Goal: Transaction & Acquisition: Purchase product/service

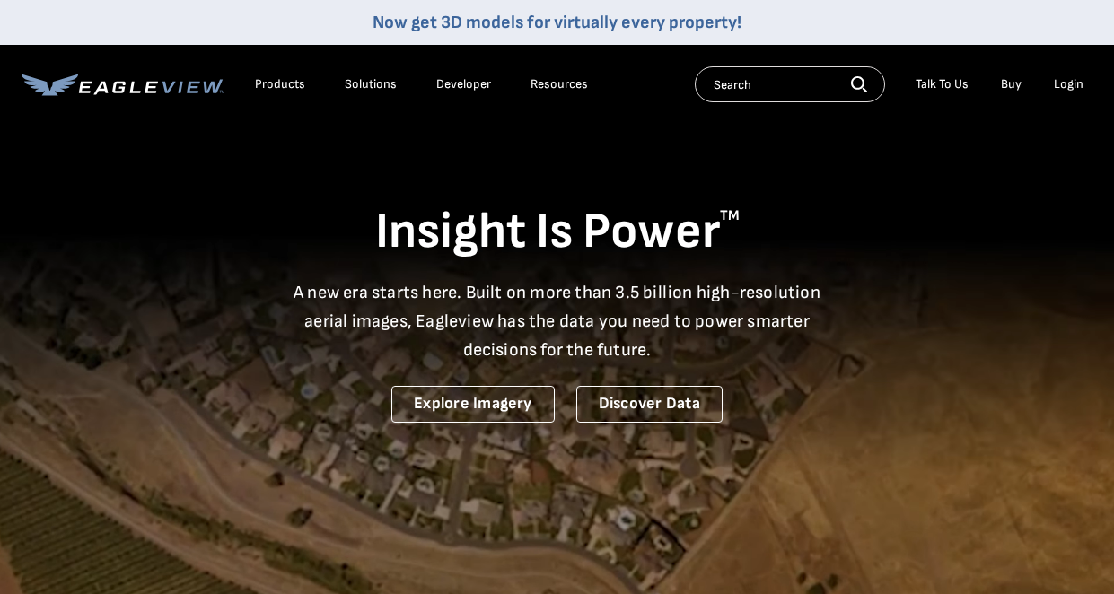
click at [1075, 84] on div "Login" at bounding box center [1069, 84] width 30 height 16
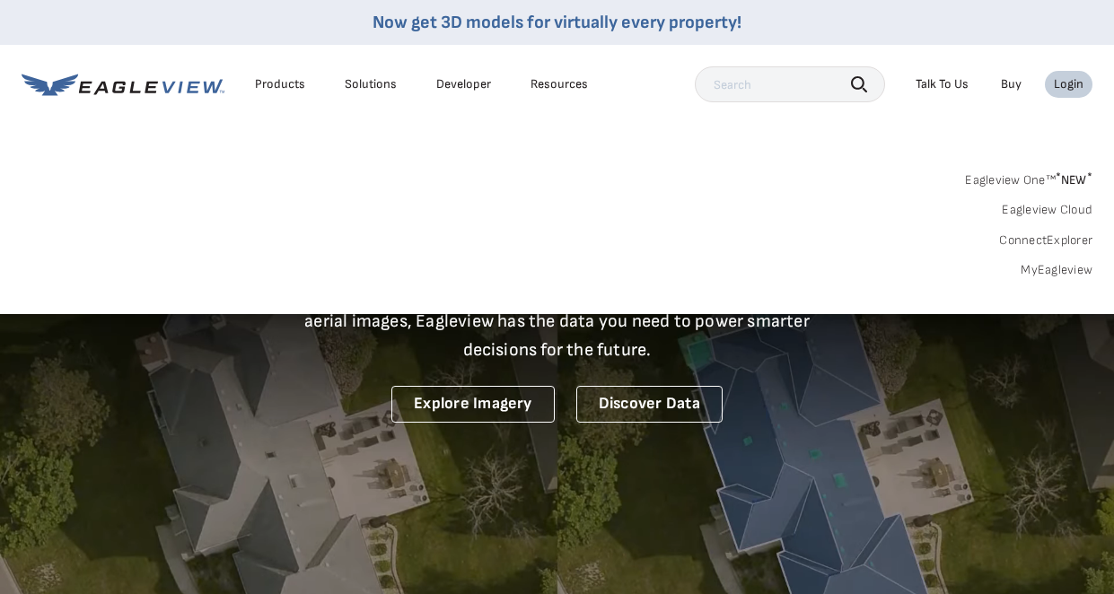
click at [1044, 269] on link "MyEagleview" at bounding box center [1057, 270] width 72 height 16
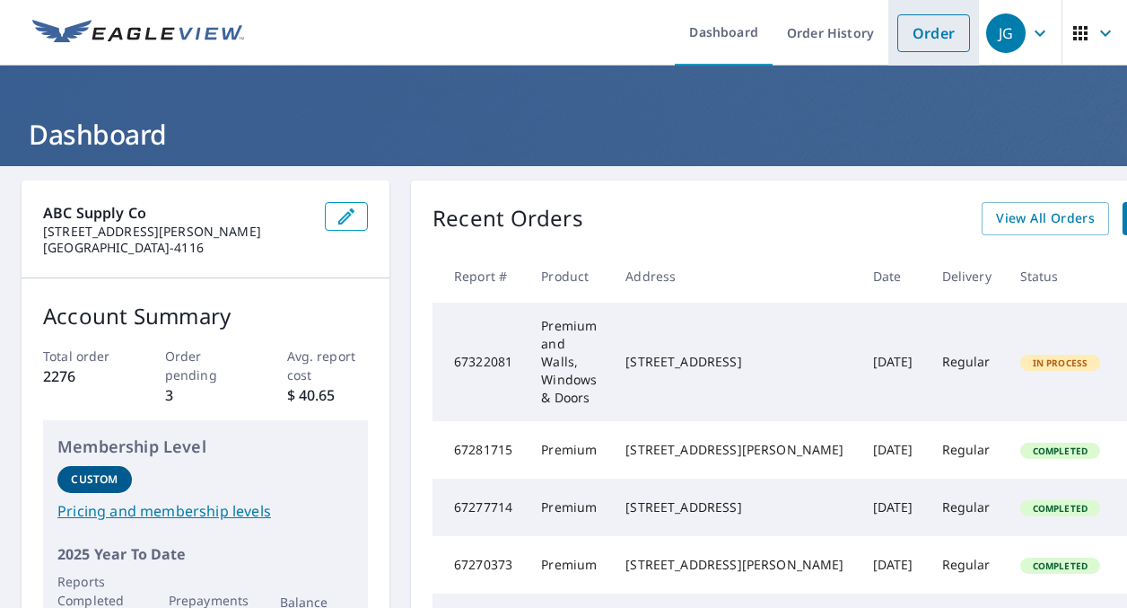
click at [925, 42] on link "Order" at bounding box center [934, 33] width 73 height 38
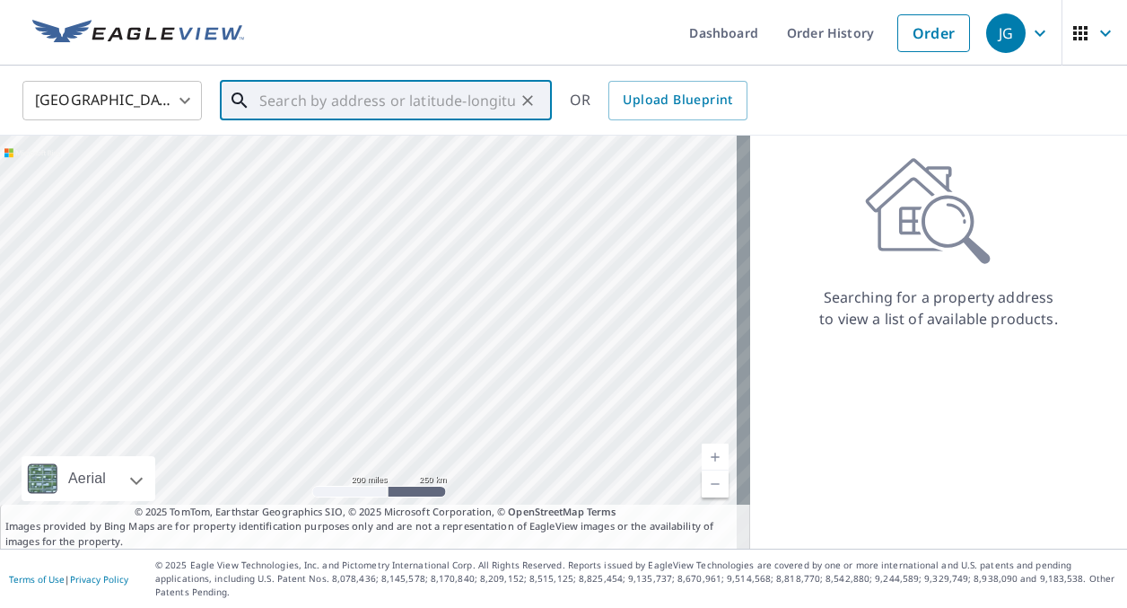
click at [403, 102] on input "text" at bounding box center [387, 100] width 256 height 50
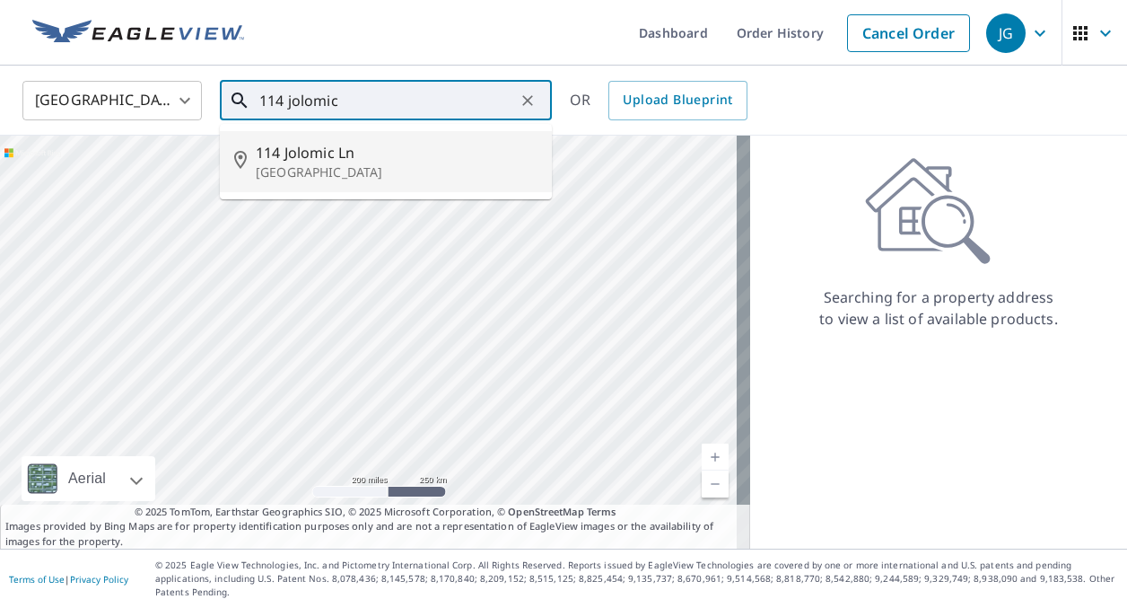
click at [332, 162] on span "114 Jolomic Ln" at bounding box center [397, 153] width 282 height 22
type input "[STREET_ADDRESS]"
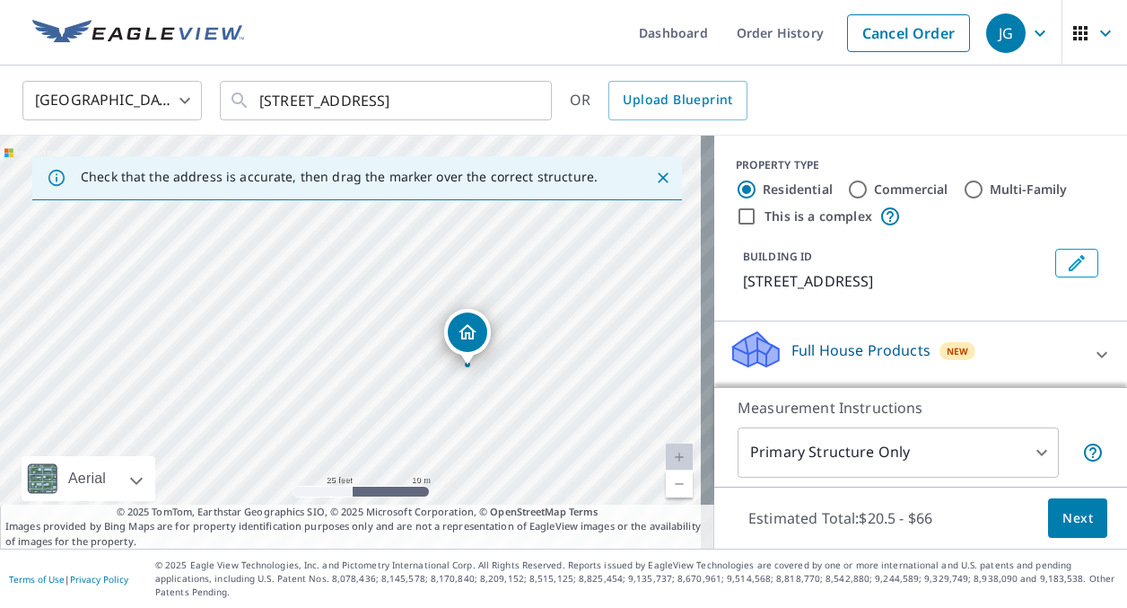
drag, startPoint x: 338, startPoint y: 363, endPoint x: 454, endPoint y: 381, distance: 118.2
click at [454, 381] on div "[STREET_ADDRESS]" at bounding box center [357, 342] width 714 height 413
click at [1066, 530] on span "Next" at bounding box center [1078, 518] width 31 height 22
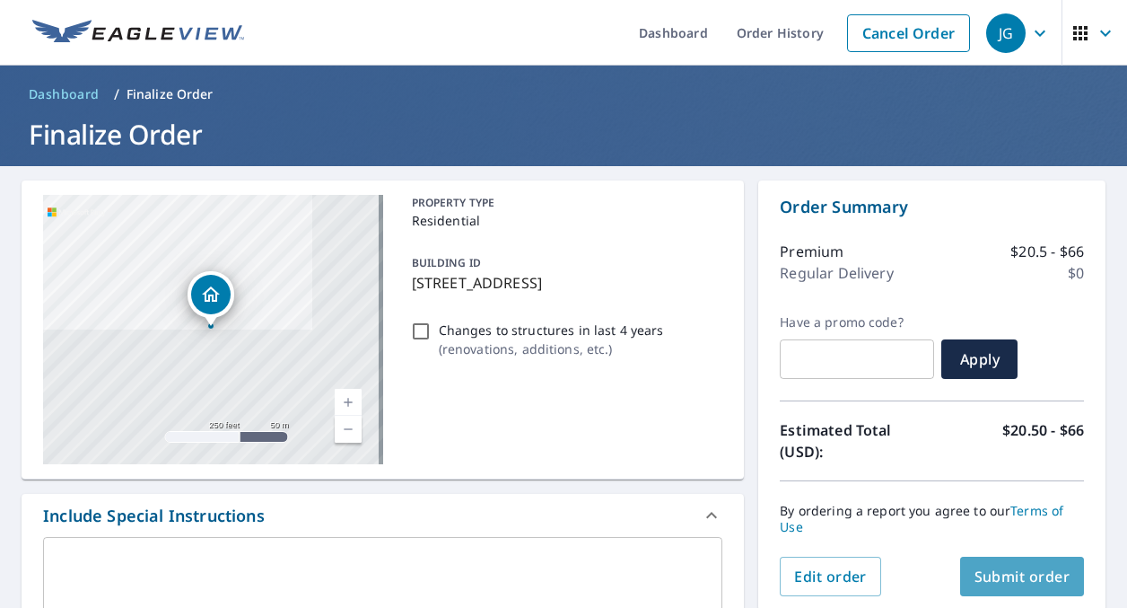
click at [1007, 577] on span "Submit order" at bounding box center [1023, 576] width 96 height 20
